Goal: Information Seeking & Learning: Learn about a topic

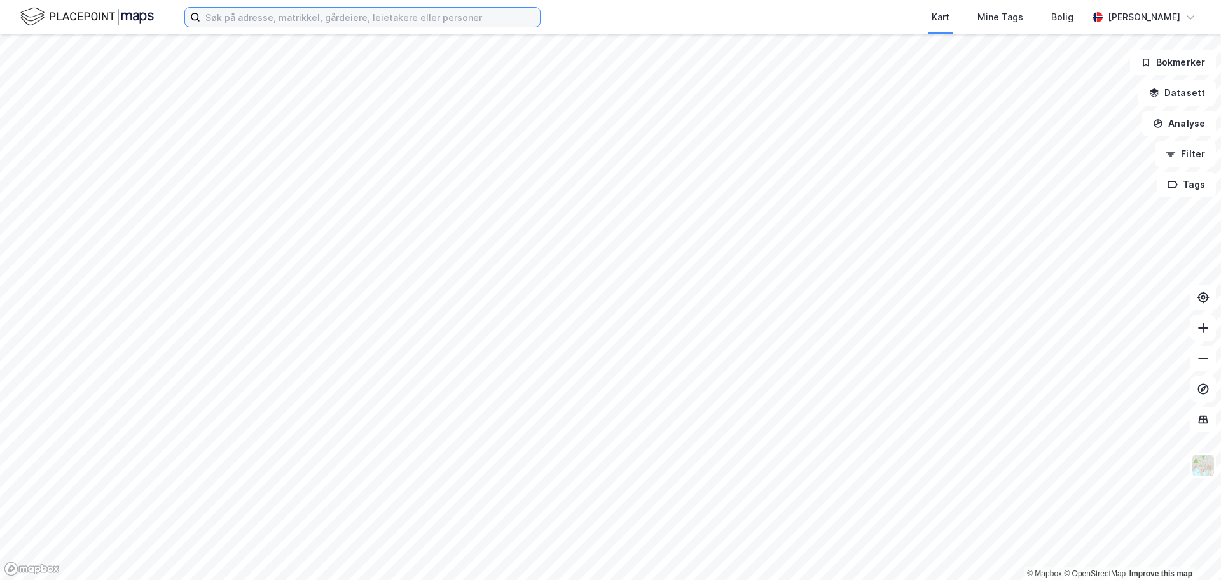
click at [240, 18] on input at bounding box center [370, 17] width 340 height 19
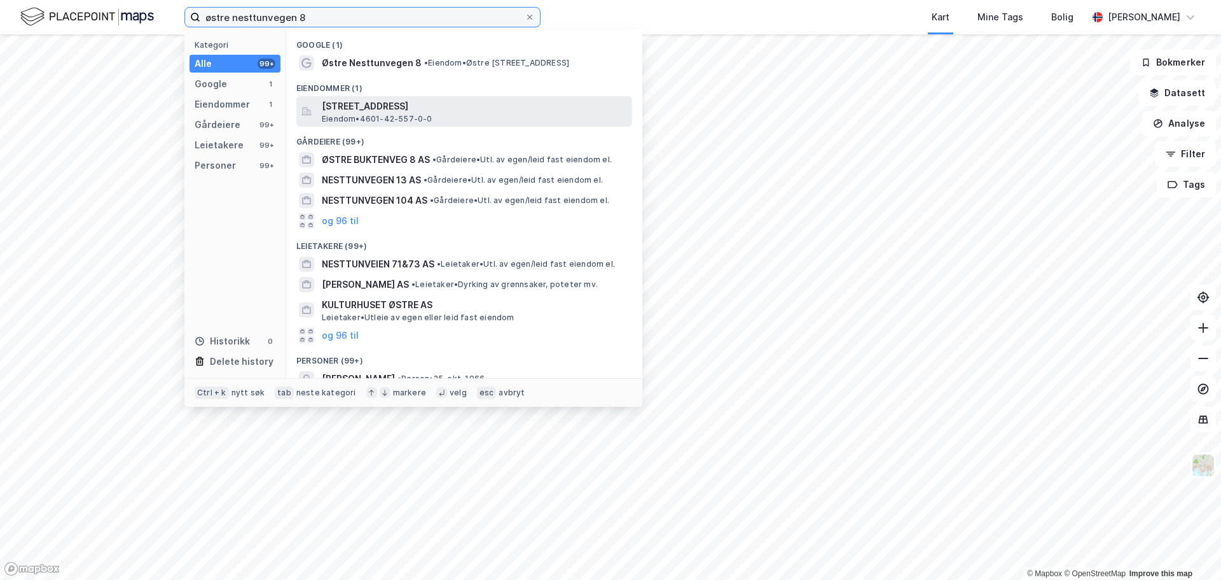
type input "østre nesttunvegen 8"
click at [435, 101] on span "[STREET_ADDRESS]" at bounding box center [474, 106] width 305 height 15
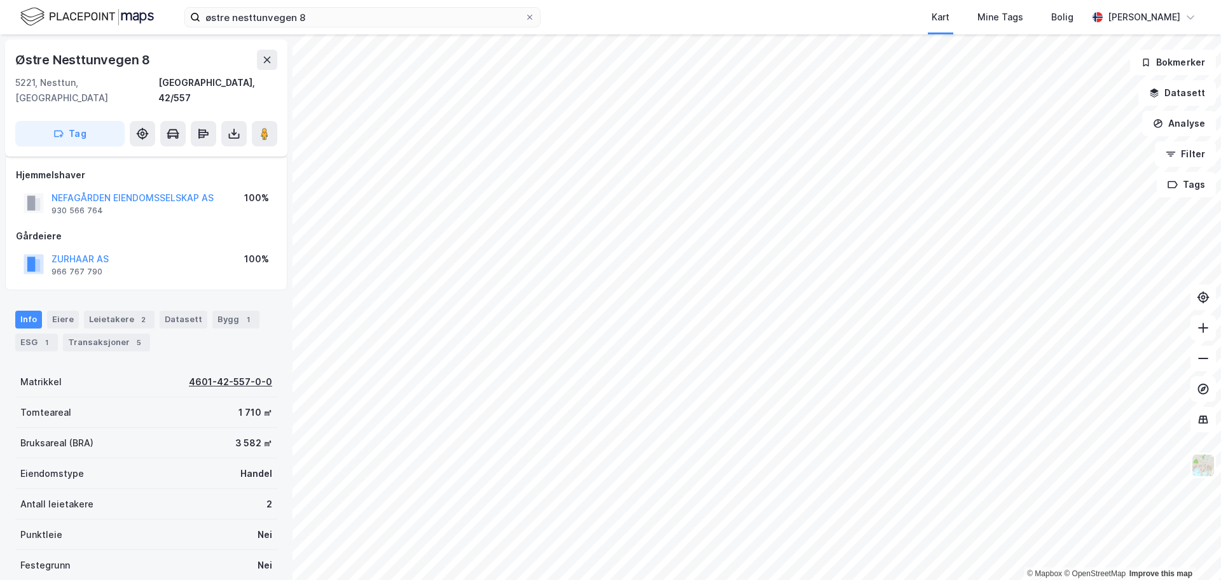
scroll to position [64, 0]
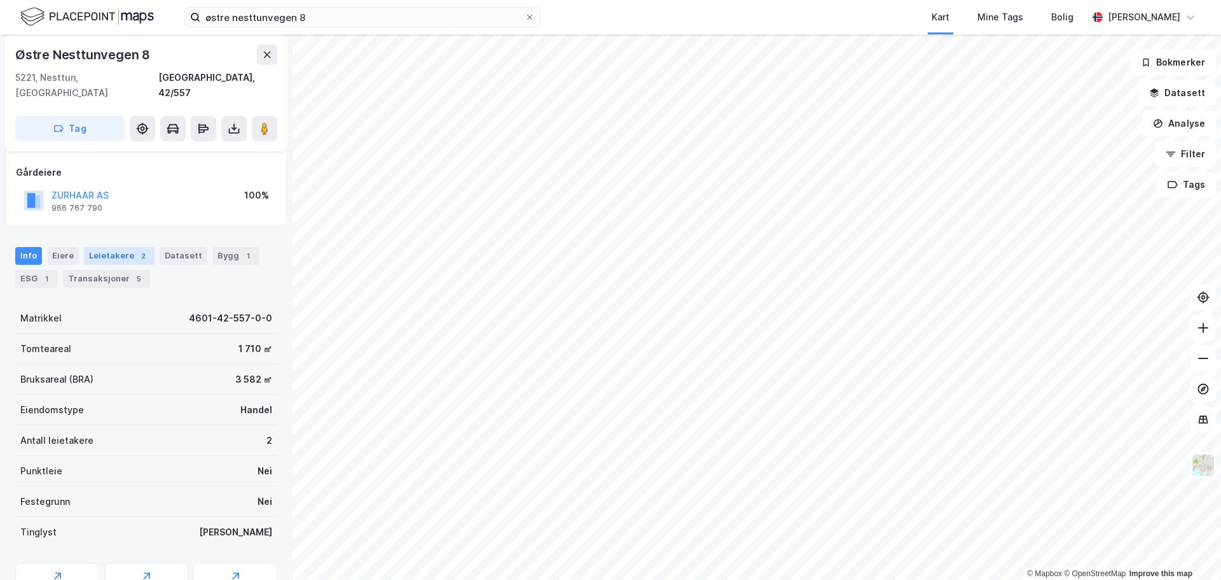
click at [106, 247] on div "Leietakere 2" at bounding box center [119, 256] width 71 height 18
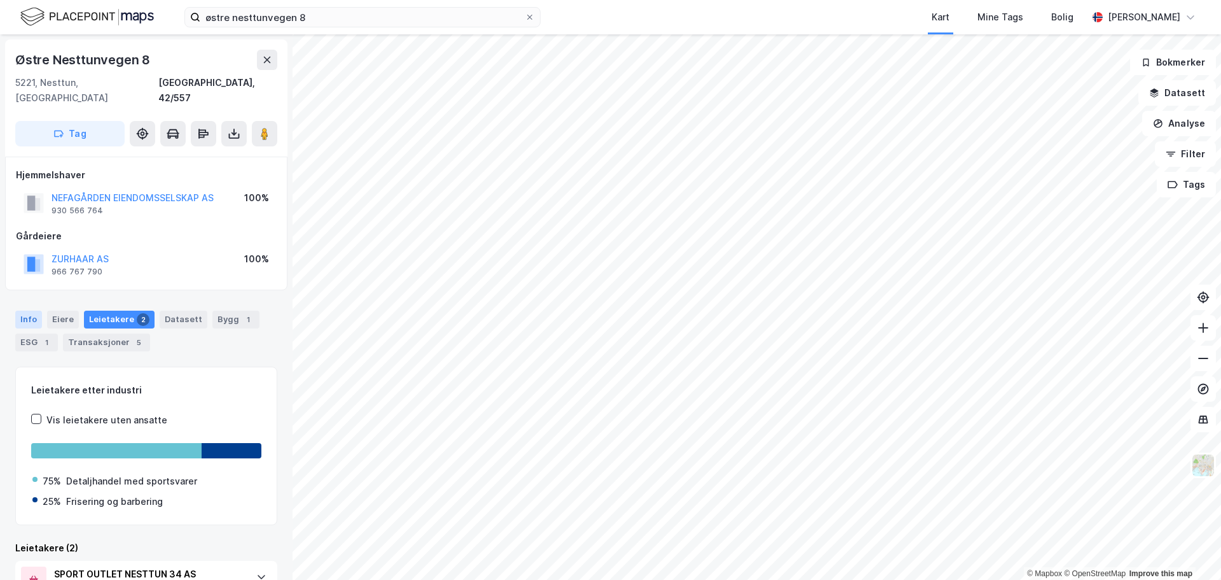
click at [25, 310] on div "Info" at bounding box center [28, 319] width 27 height 18
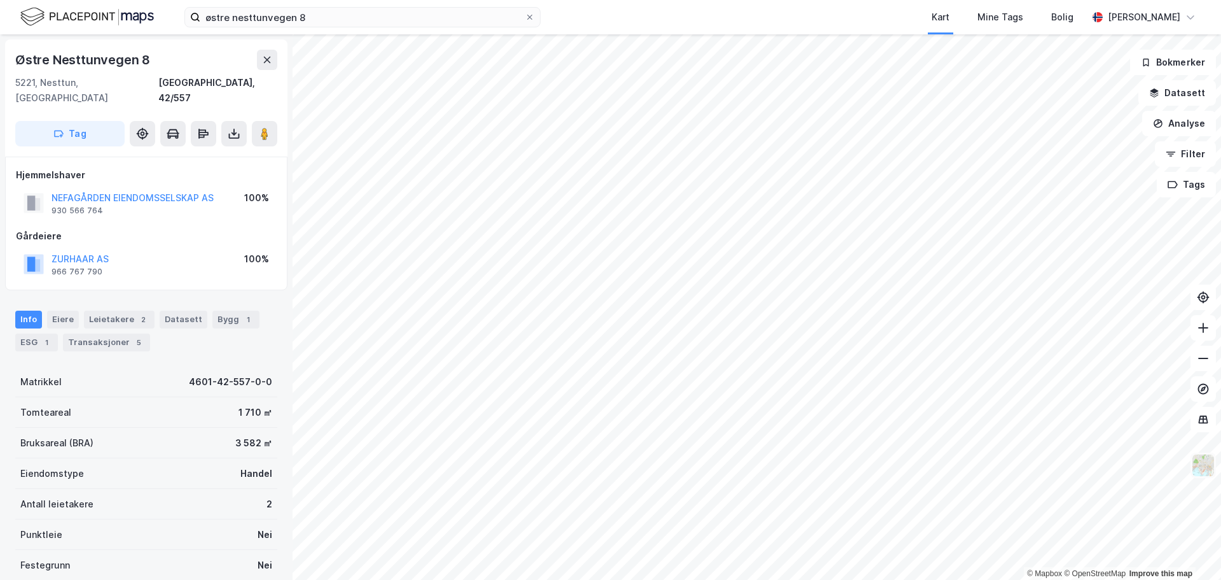
click at [1200, 470] on img at bounding box center [1204, 465] width 24 height 24
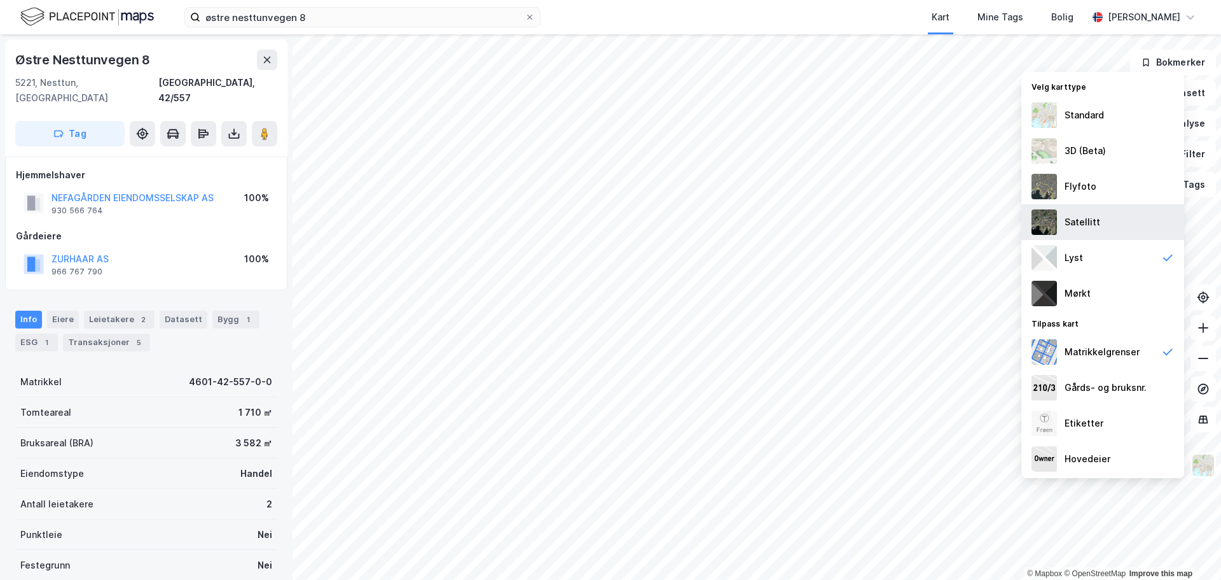
click at [1114, 226] on div "Satellitt" at bounding box center [1103, 222] width 163 height 36
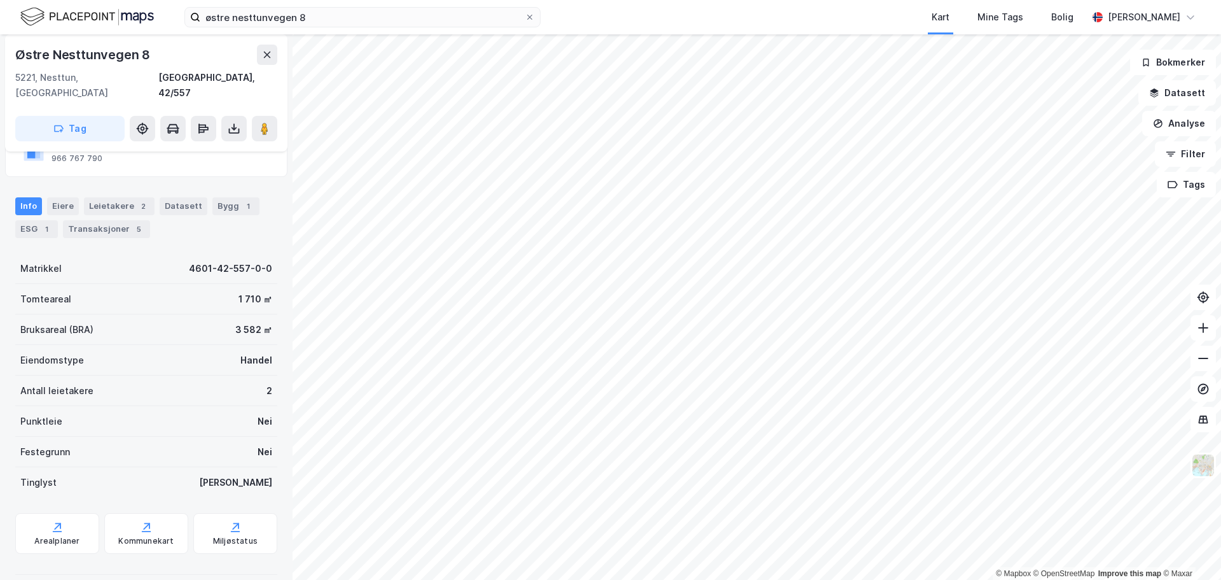
scroll to position [50, 0]
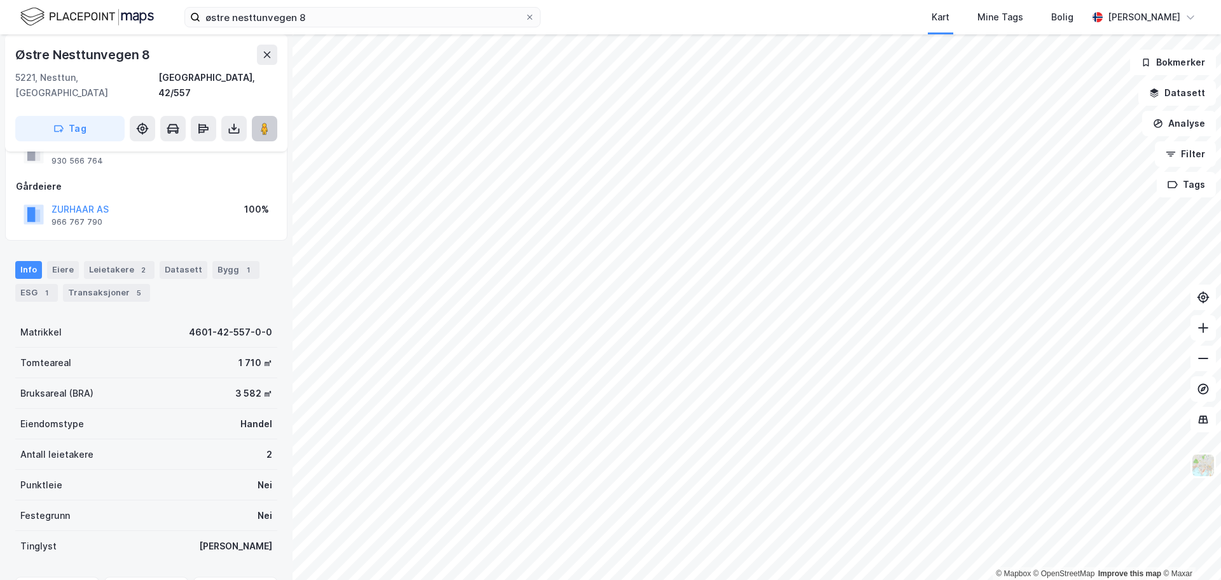
click at [270, 122] on icon at bounding box center [264, 128] width 13 height 13
click at [108, 261] on div "Leietakere 8" at bounding box center [119, 270] width 71 height 18
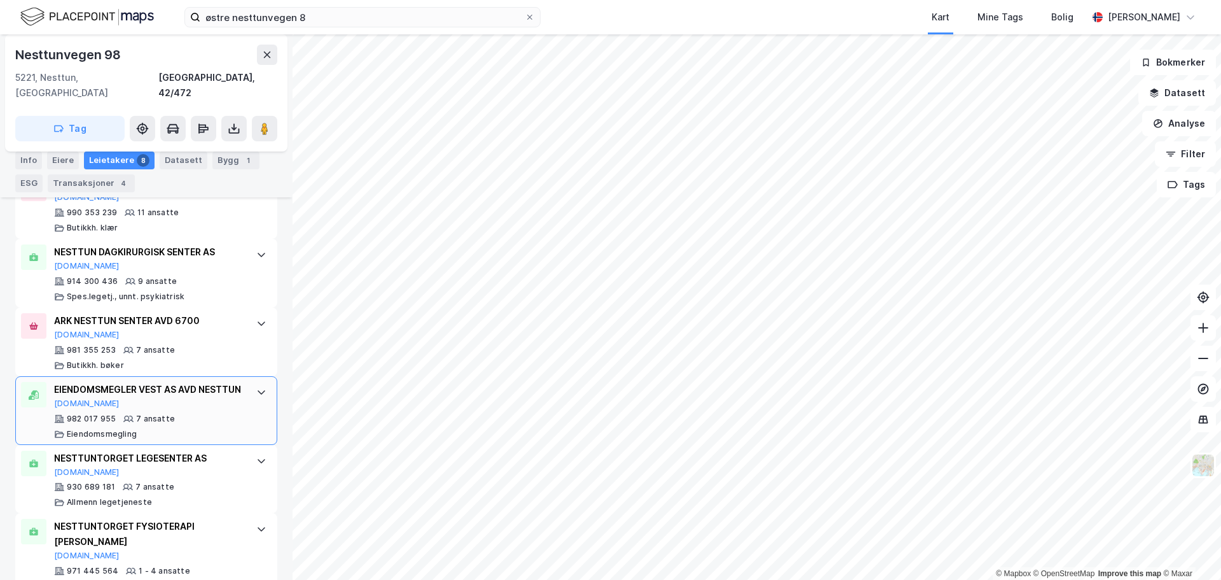
scroll to position [559, 0]
